Goal: Information Seeking & Learning: Learn about a topic

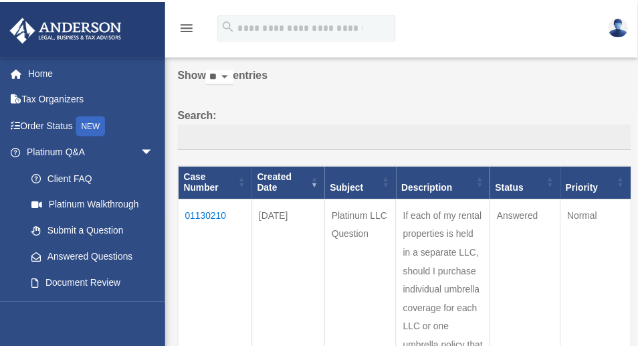
scroll to position [62, 0]
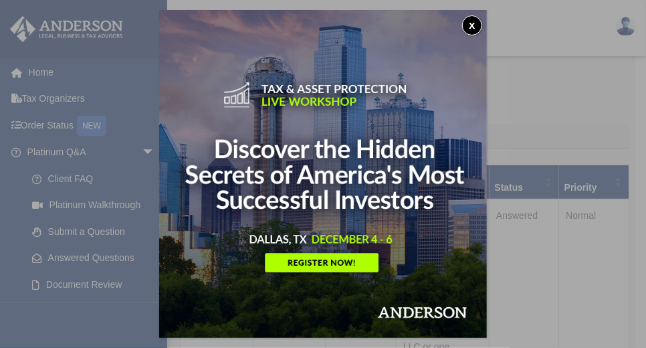
click at [475, 22] on button "x" at bounding box center [472, 25] width 20 height 20
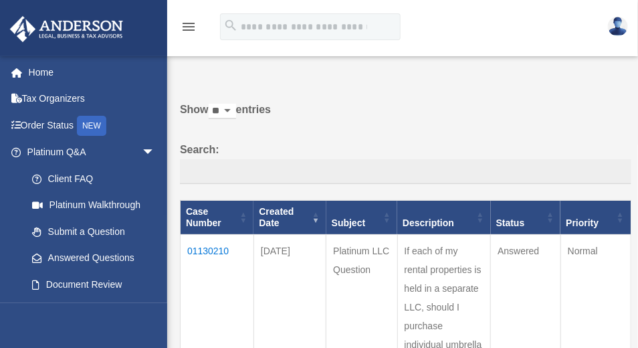
scroll to position [27, 0]
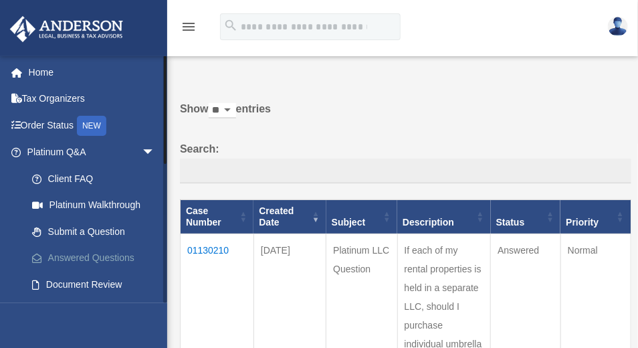
click at [98, 254] on link "Answered Questions" at bounding box center [97, 258] width 157 height 27
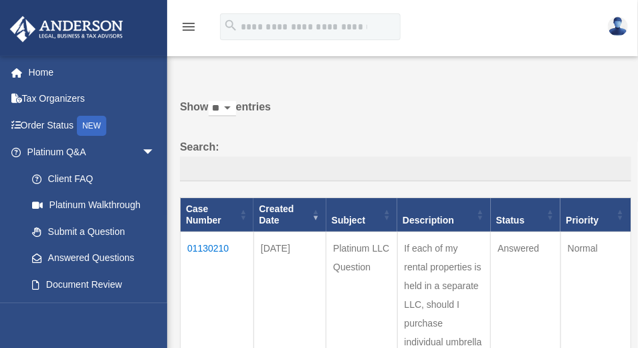
scroll to position [31, 0]
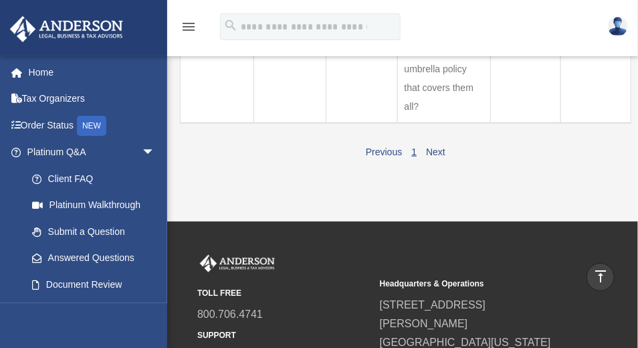
scroll to position [356, 0]
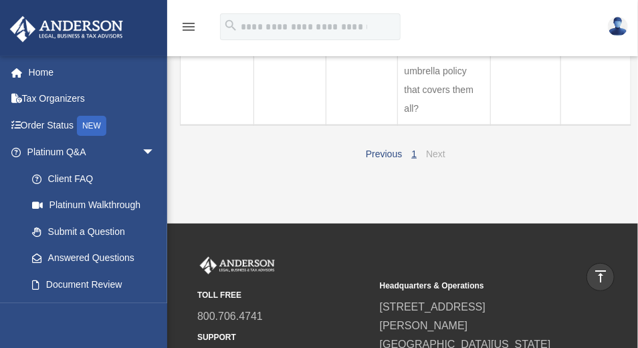
click at [443, 149] on link "Next" at bounding box center [435, 154] width 19 height 11
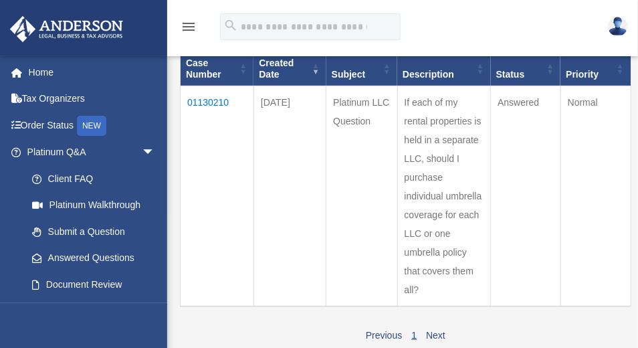
scroll to position [173, 0]
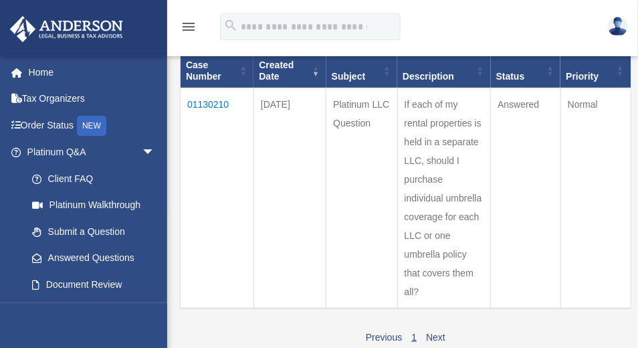
click at [217, 100] on td "01130210" at bounding box center [218, 198] width 74 height 221
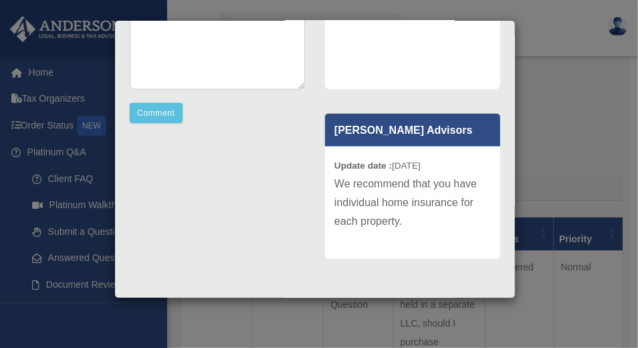
scroll to position [323, 0]
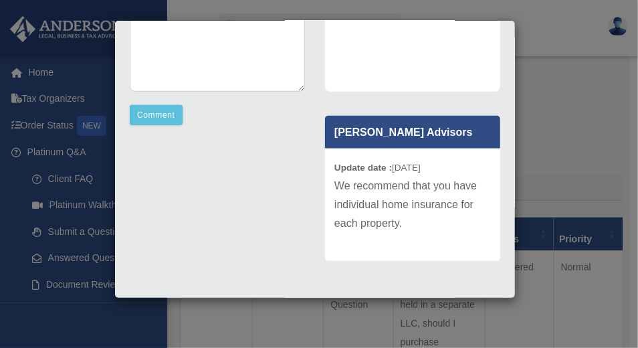
click at [226, 164] on div "Comment Comment Case Description" at bounding box center [315, 60] width 391 height 411
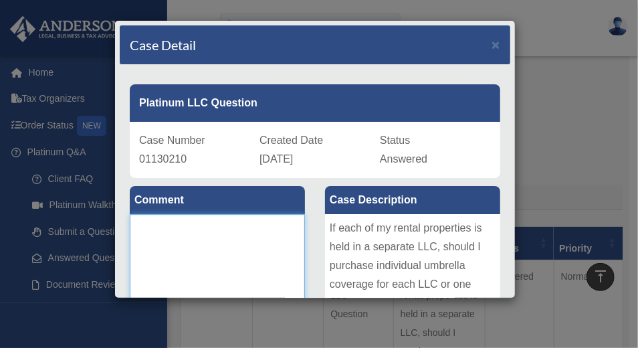
scroll to position [2, 0]
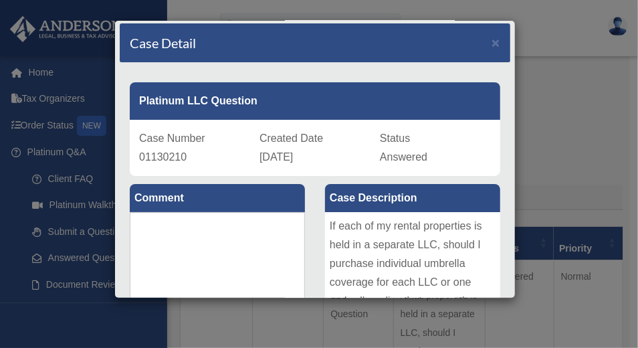
click at [551, 113] on div "Case Detail × Platinum LLC Question Case Number 01130210 Created Date October 1…" at bounding box center [319, 174] width 638 height 348
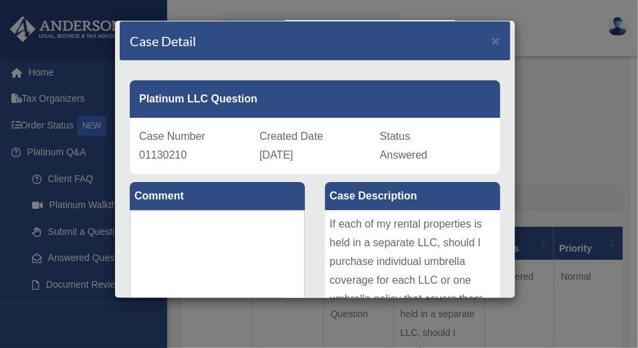
click at [47, 153] on div "Case Detail × Platinum LLC Question Case Number 01130210 Created Date October 1…" at bounding box center [319, 174] width 638 height 348
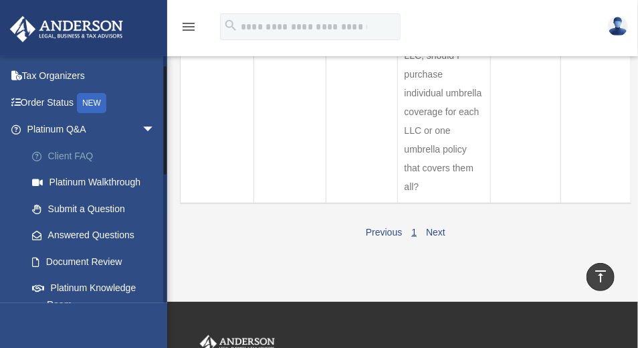
scroll to position [25, 0]
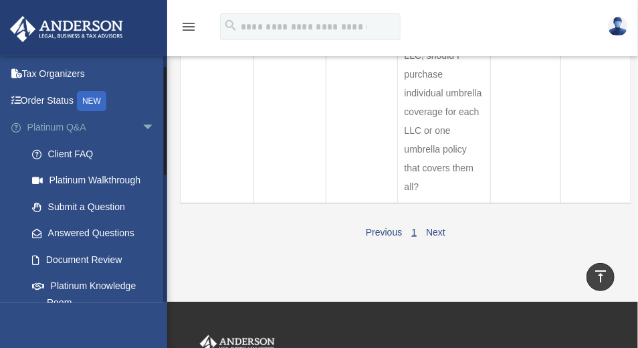
click at [142, 128] on span "arrow_drop_down" at bounding box center [155, 127] width 27 height 27
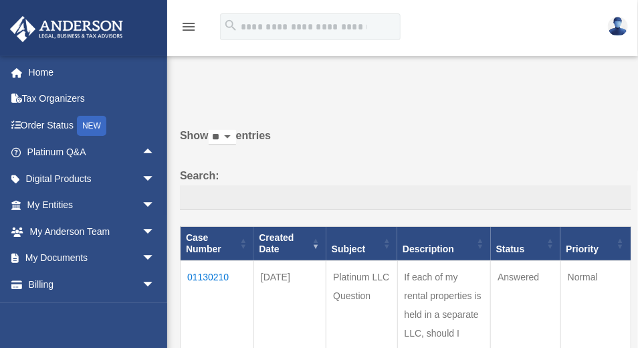
scroll to position [2, 0]
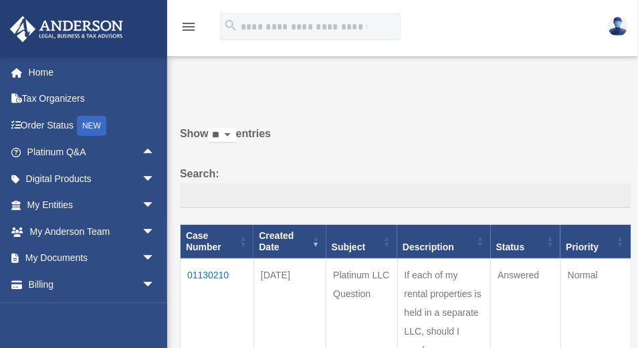
click at [187, 25] on icon "menu" at bounding box center [189, 27] width 16 height 16
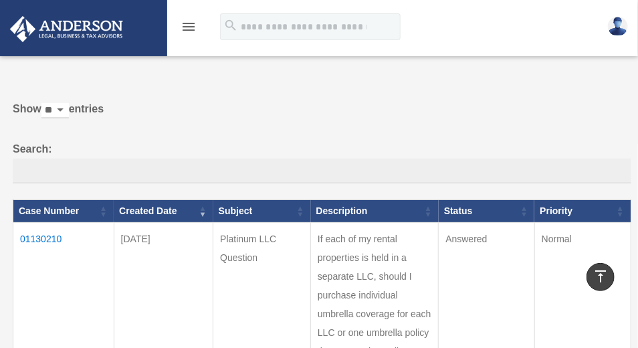
scroll to position [0, 0]
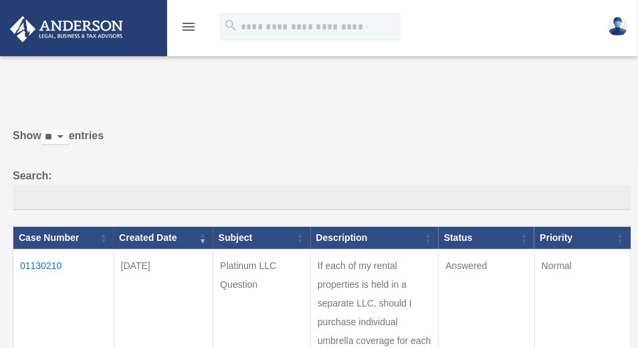
click at [191, 27] on icon "menu" at bounding box center [189, 27] width 16 height 16
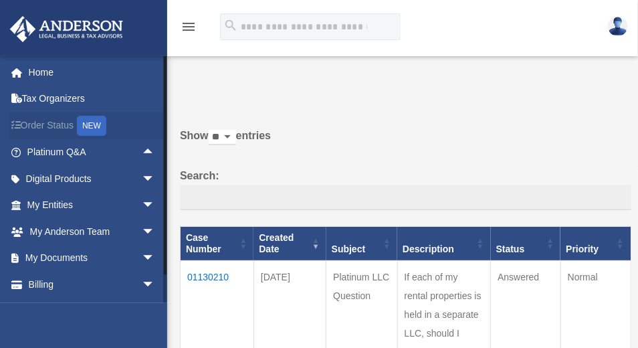
scroll to position [2, 0]
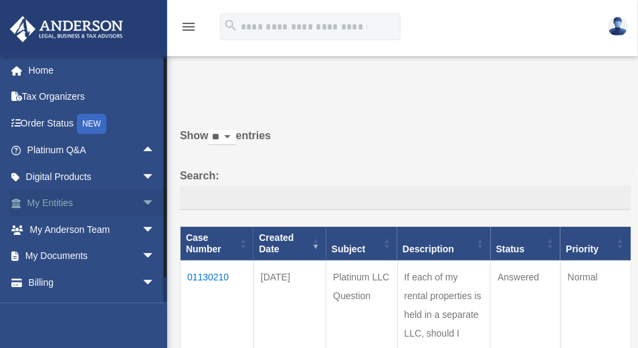
click at [142, 203] on span "arrow_drop_down" at bounding box center [155, 203] width 27 height 27
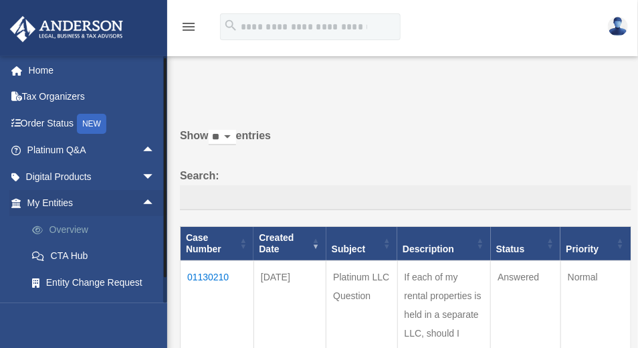
click at [79, 223] on link "Overview" at bounding box center [97, 229] width 157 height 27
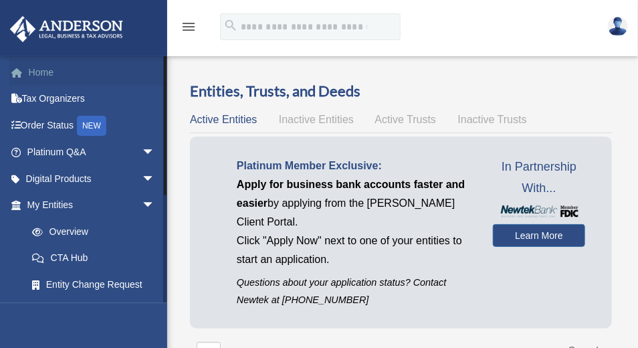
click at [33, 76] on link "Home" at bounding box center [92, 72] width 166 height 27
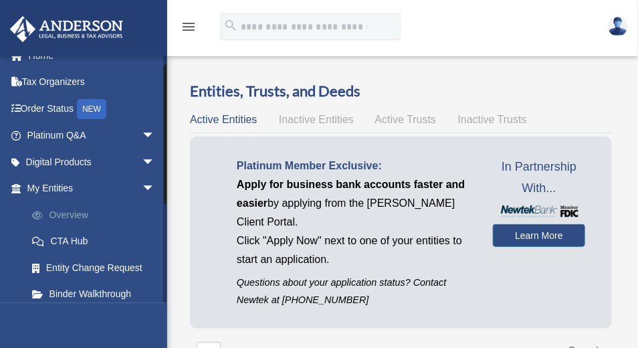
scroll to position [101, 0]
